Goal: Task Accomplishment & Management: Manage account settings

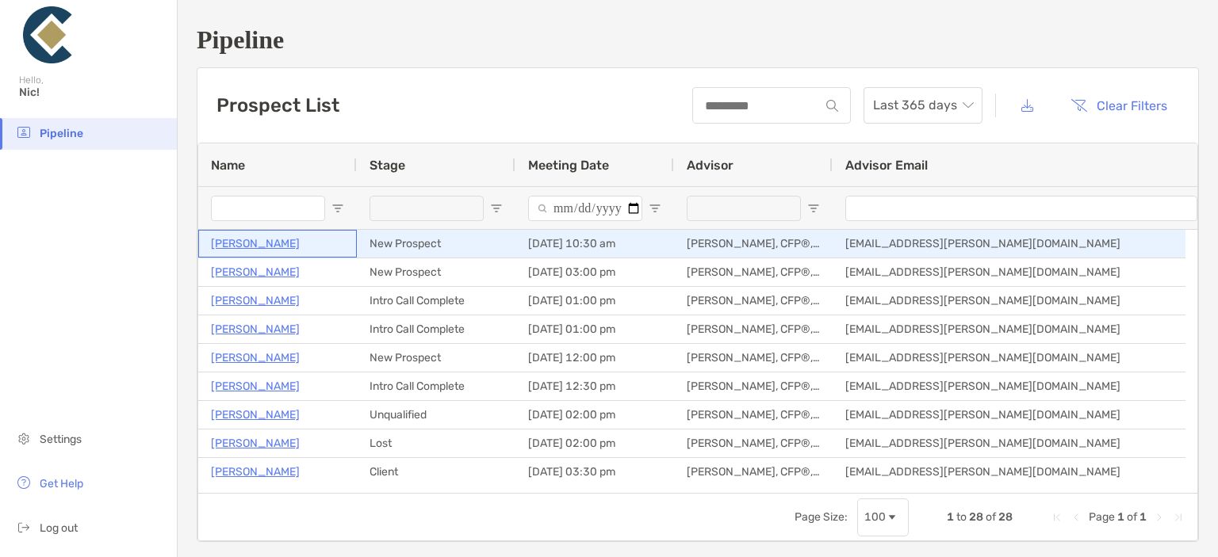
click at [254, 239] on p "[PERSON_NAME]" at bounding box center [255, 244] width 89 height 20
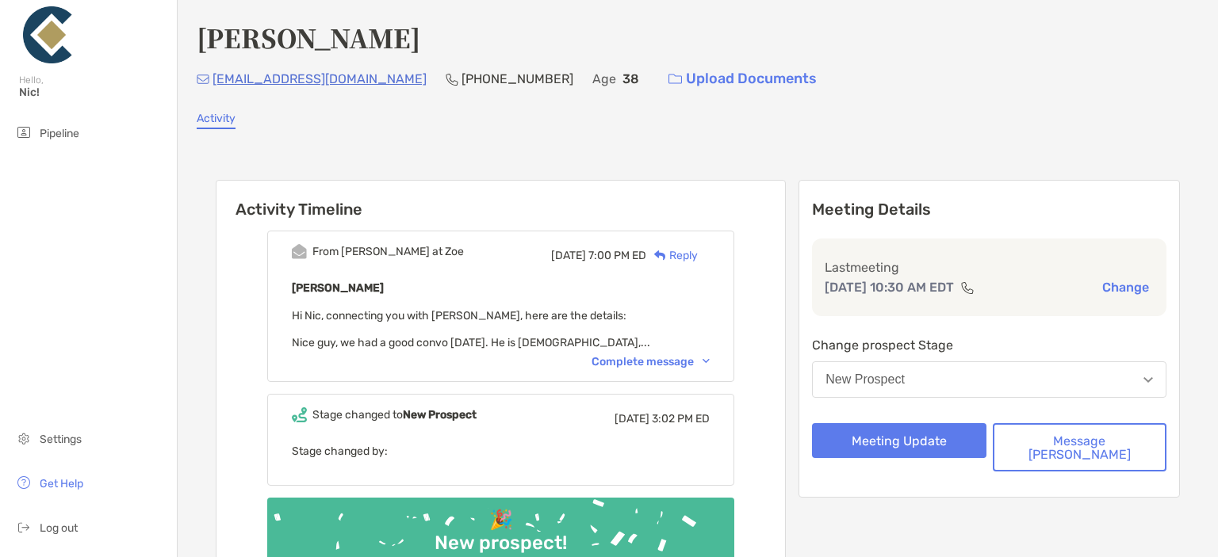
click at [1072, 381] on button "New Prospect" at bounding box center [989, 379] width 354 height 36
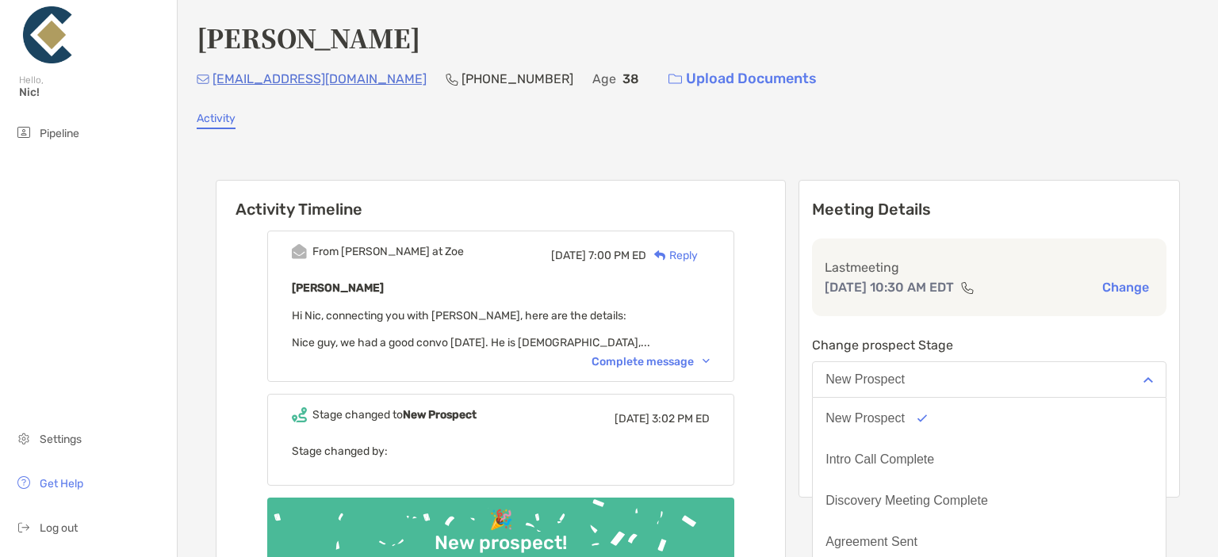
click at [1072, 381] on button "New Prospect" at bounding box center [989, 379] width 354 height 36
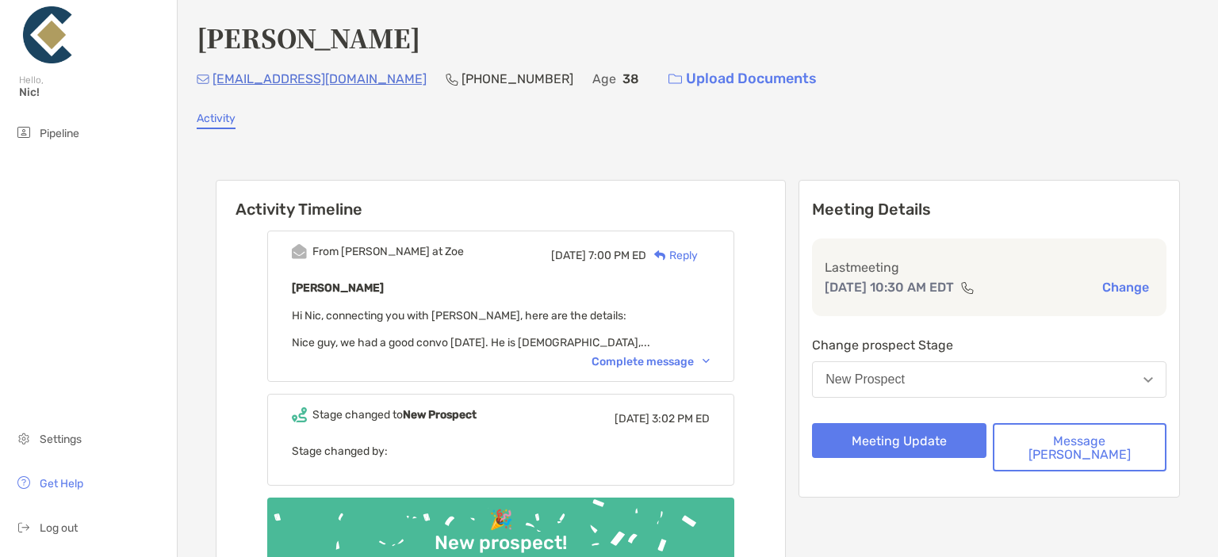
click at [1072, 381] on button "New Prospect" at bounding box center [989, 379] width 354 height 36
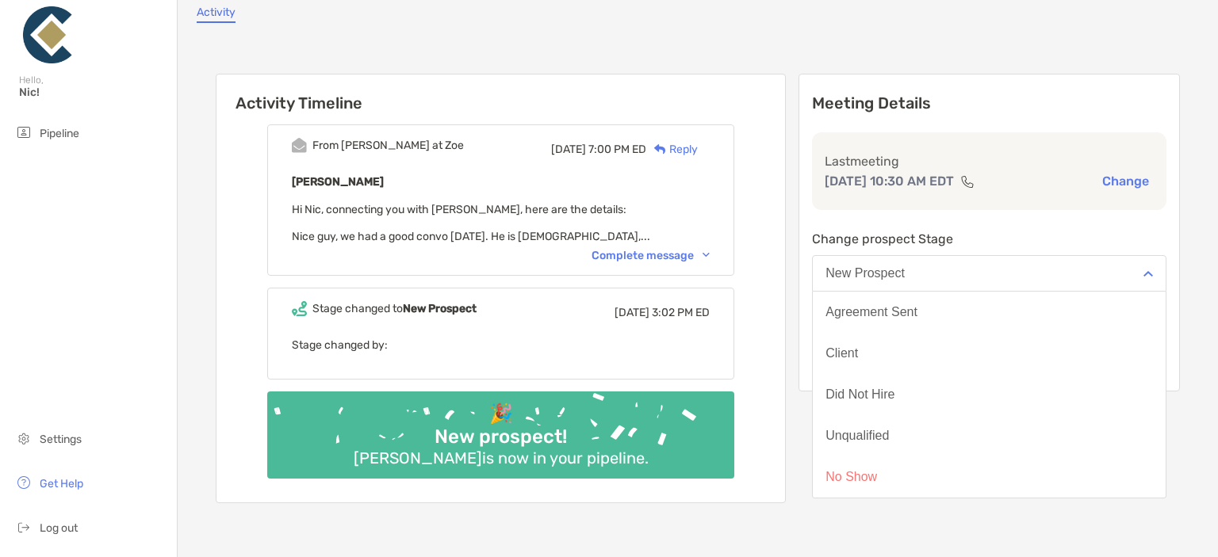
scroll to position [263, 0]
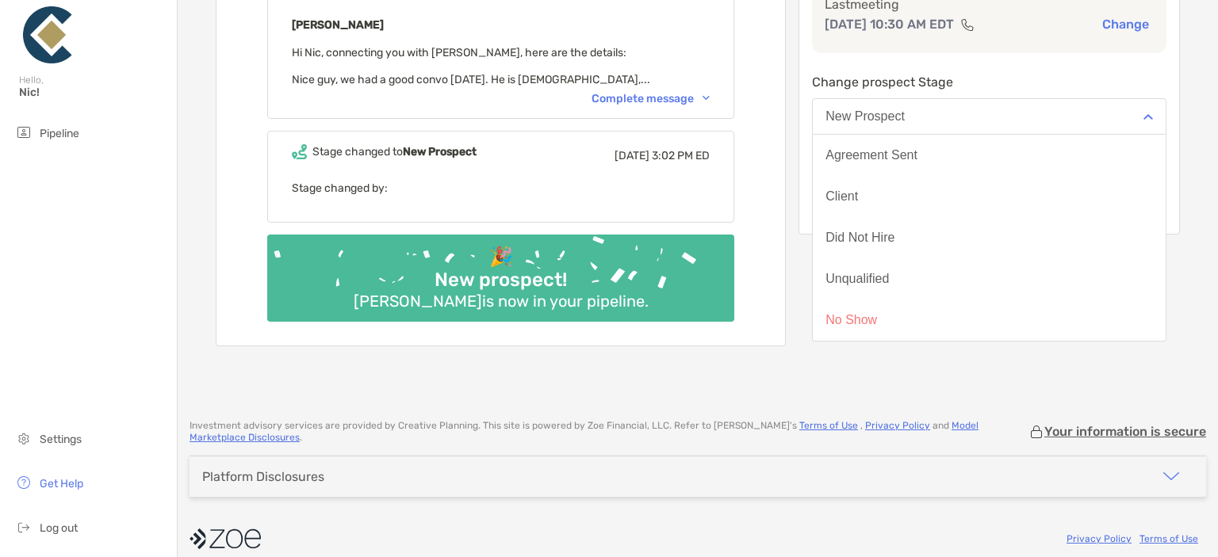
click at [877, 313] on div "No Show" at bounding box center [851, 320] width 52 height 14
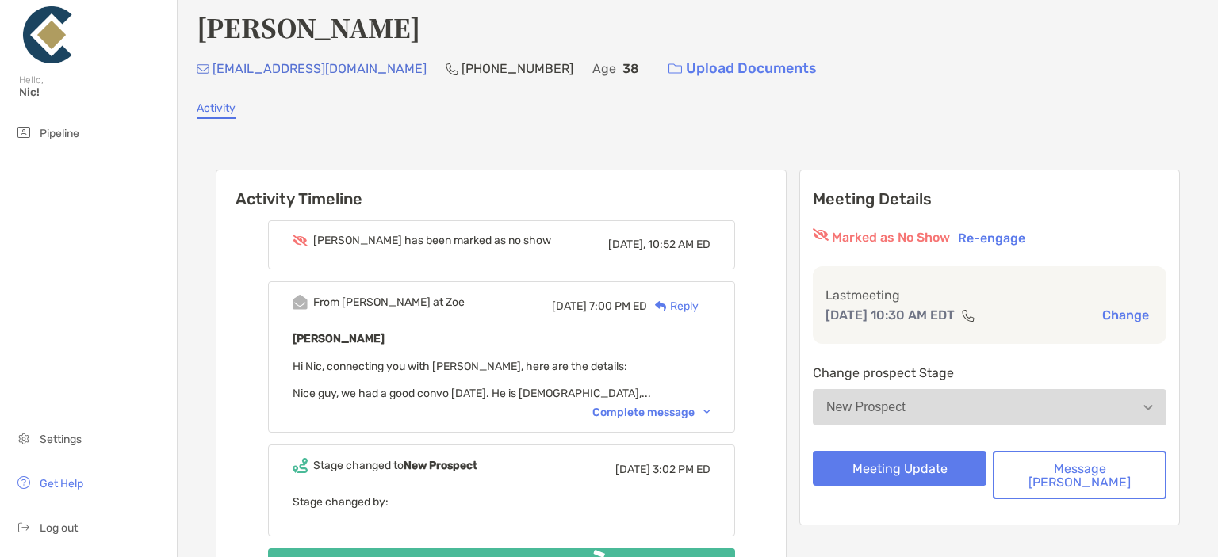
scroll to position [6, 0]
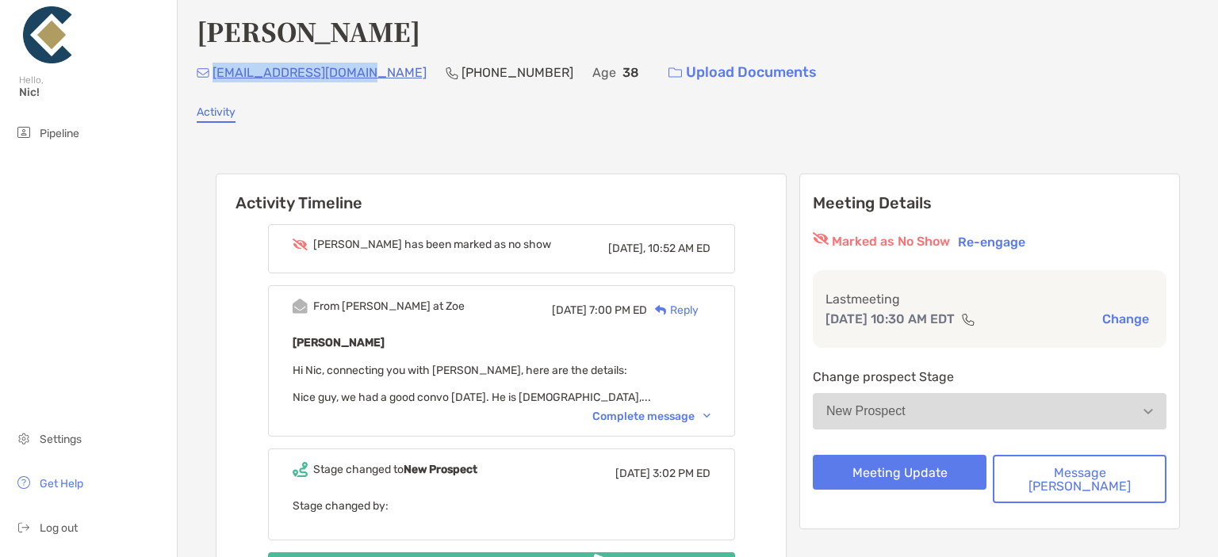
drag, startPoint x: 369, startPoint y: 70, endPoint x: 213, endPoint y: 73, distance: 155.4
click at [213, 73] on div "zwhitworth87@gmail.com (816) 219-5077 Age 38 Upload Documents" at bounding box center [698, 72] width 1002 height 34
copy p "[EMAIL_ADDRESS][DOMAIN_NAME]"
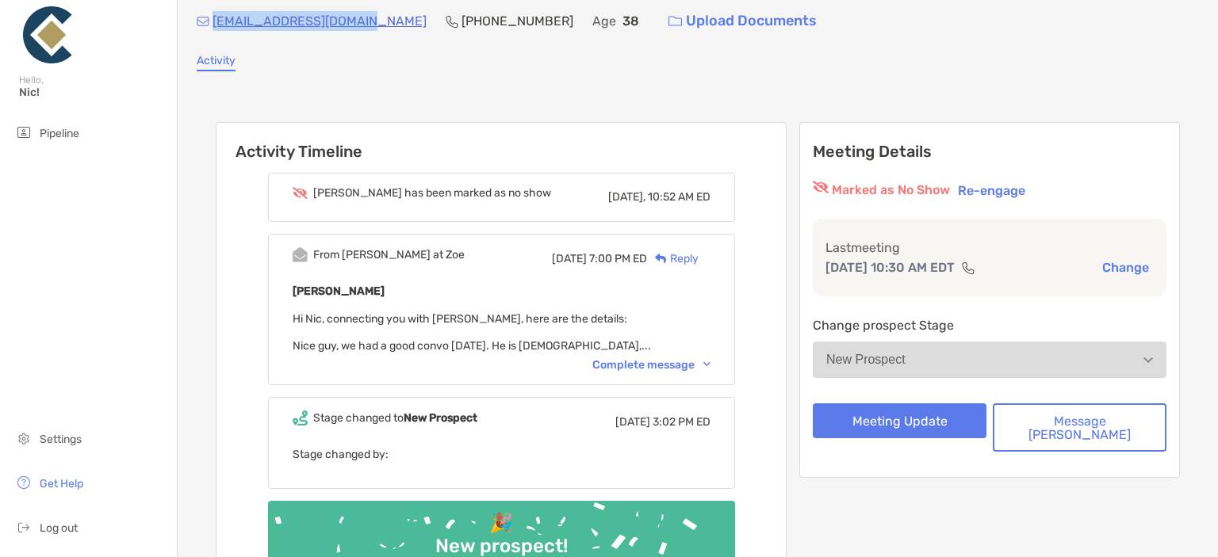
scroll to position [86, 0]
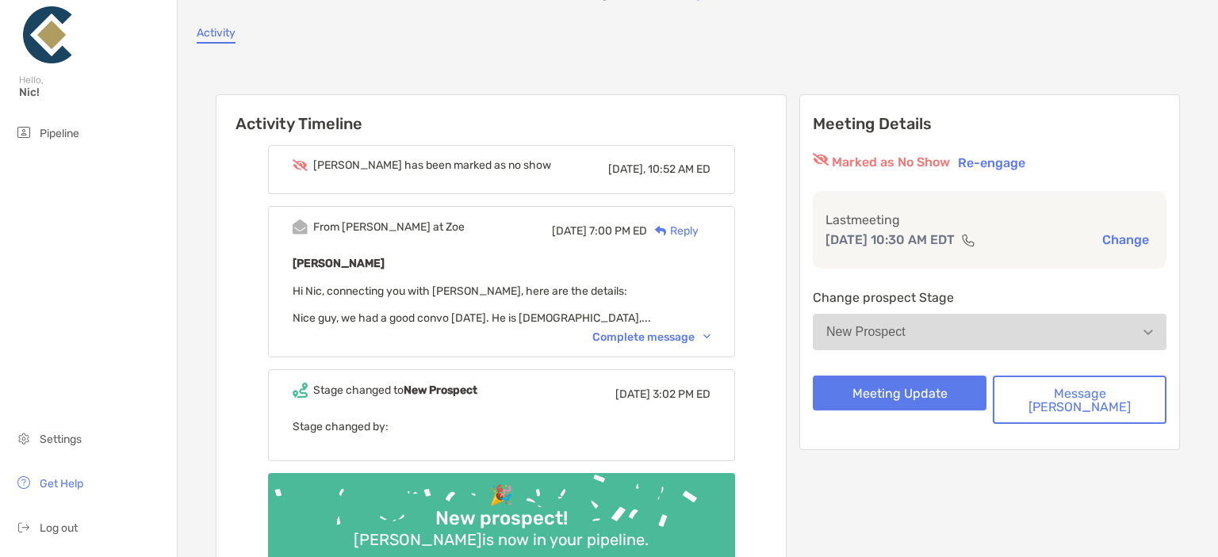
click at [437, 62] on div "Activity Timeline Zack has been marked as no show Today, 10:52 AM ED From Paul …" at bounding box center [698, 341] width 1002 height 564
click at [199, 32] on link "Activity" at bounding box center [216, 34] width 39 height 17
click at [57, 136] on span "Pipeline" at bounding box center [60, 133] width 40 height 13
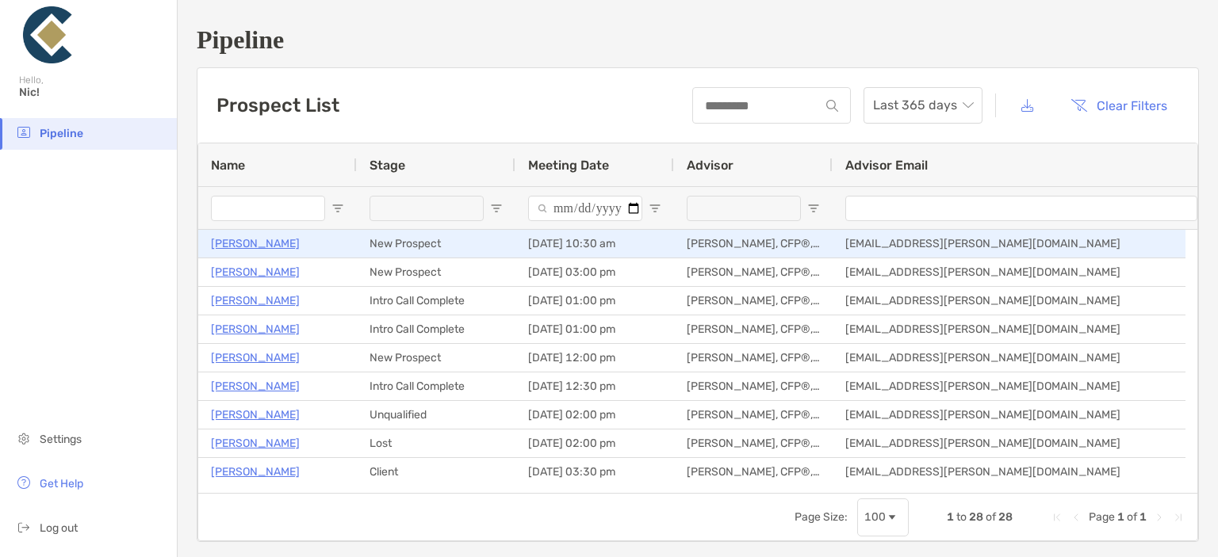
click at [255, 243] on p "[PERSON_NAME]" at bounding box center [255, 244] width 89 height 20
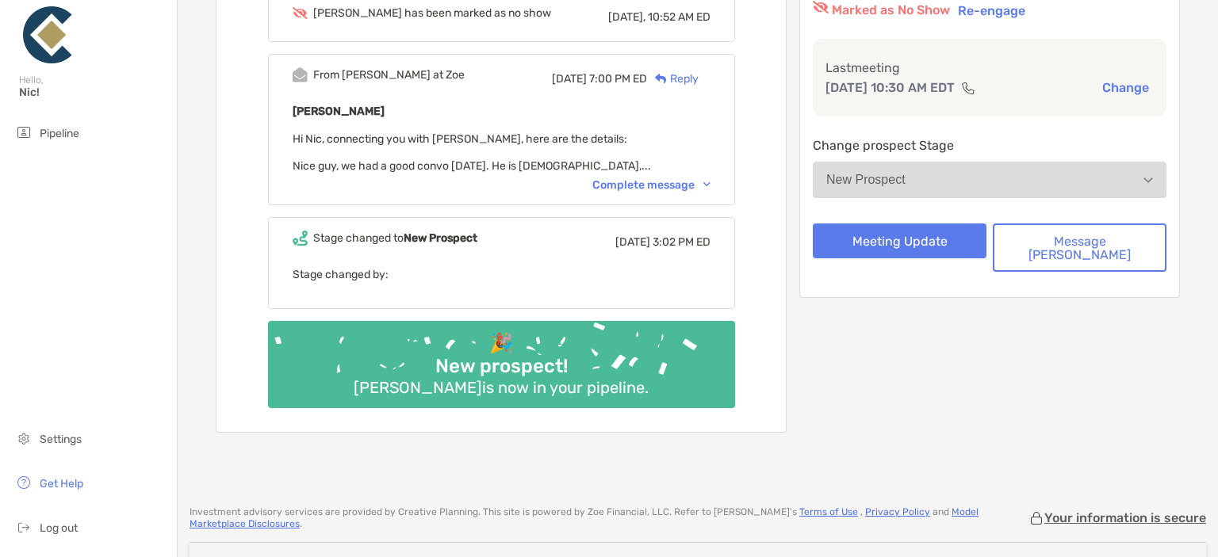
scroll to position [159, 0]
